Goal: Task Accomplishment & Management: Manage account settings

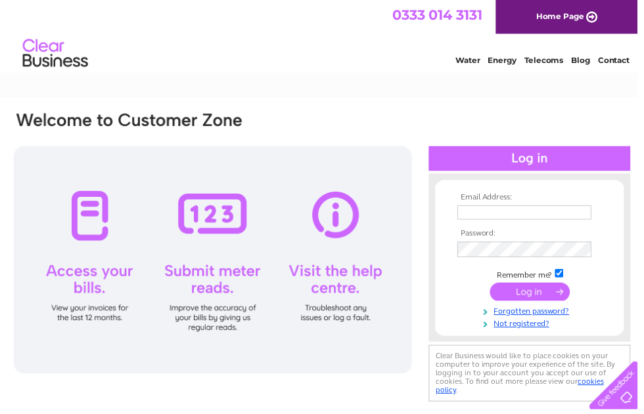
click at [551, 204] on td at bounding box center [534, 214] width 152 height 21
click at [548, 217] on input "text" at bounding box center [529, 215] width 135 height 14
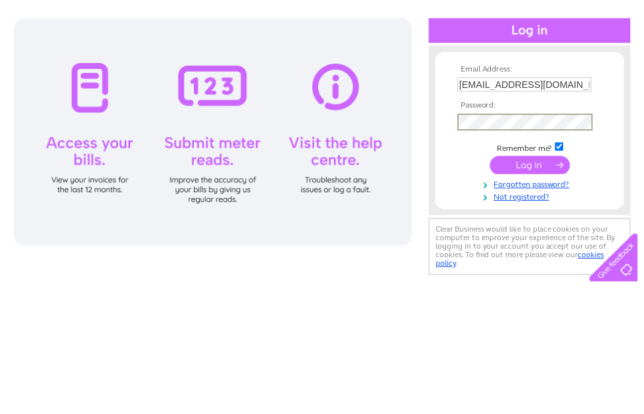
click at [542, 287] on input "submit" at bounding box center [535, 296] width 81 height 18
type input "karenmessias12@outlook.com"
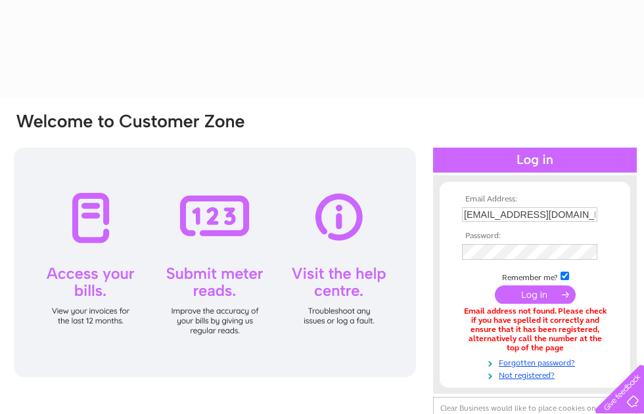
type input "[EMAIL_ADDRESS][DOMAIN_NAME]"
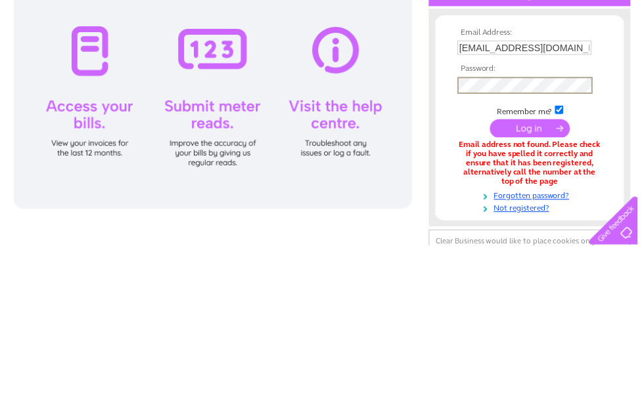
click at [533, 287] on input "submit" at bounding box center [535, 296] width 81 height 18
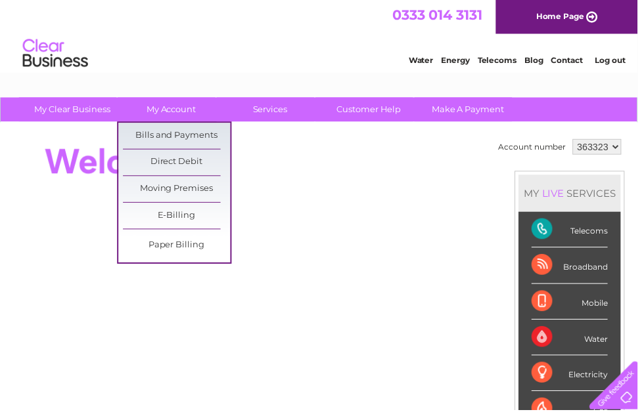
click at [202, 135] on link "Bills and Payments" at bounding box center [178, 137] width 108 height 26
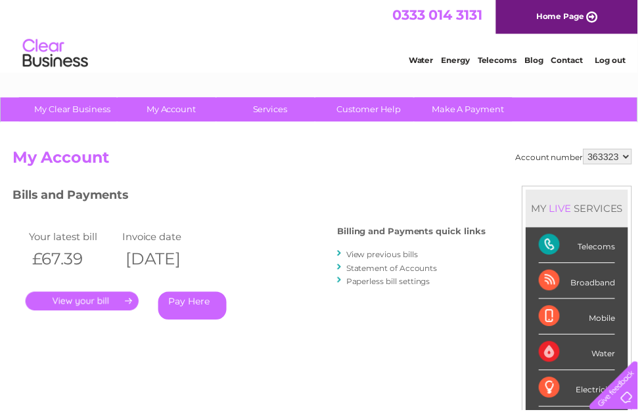
click at [109, 304] on link "." at bounding box center [83, 304] width 114 height 19
